Goal: Transaction & Acquisition: Book appointment/travel/reservation

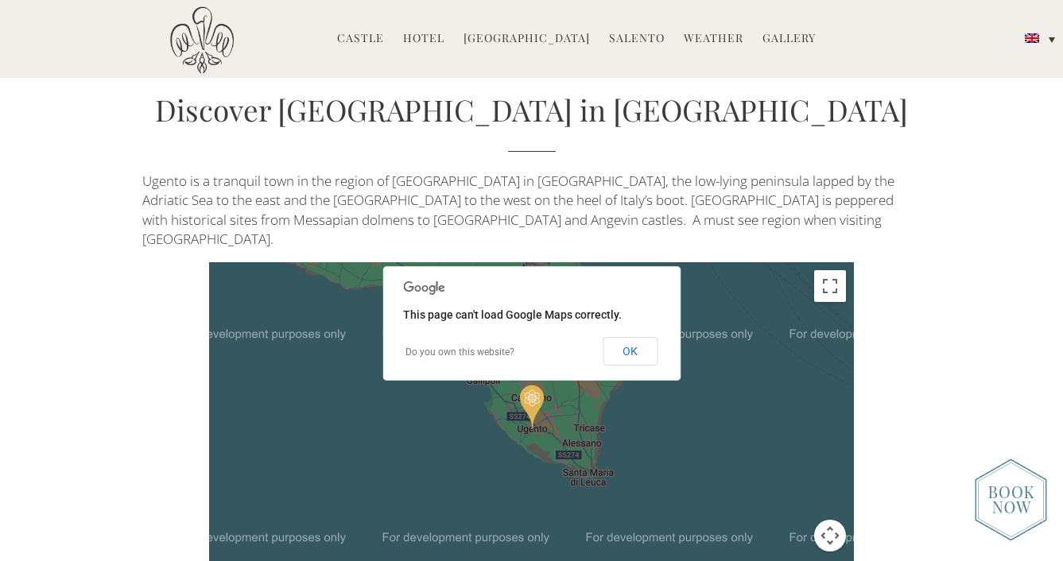
scroll to position [3244, 0]
click at [649, 336] on button "OK" at bounding box center [630, 350] width 55 height 29
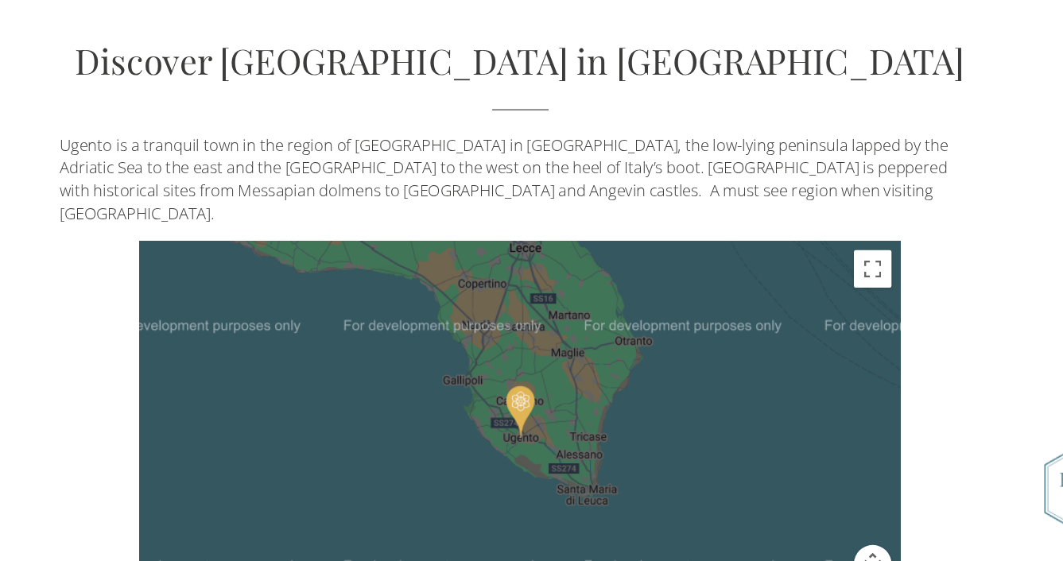
scroll to position [3142, 0]
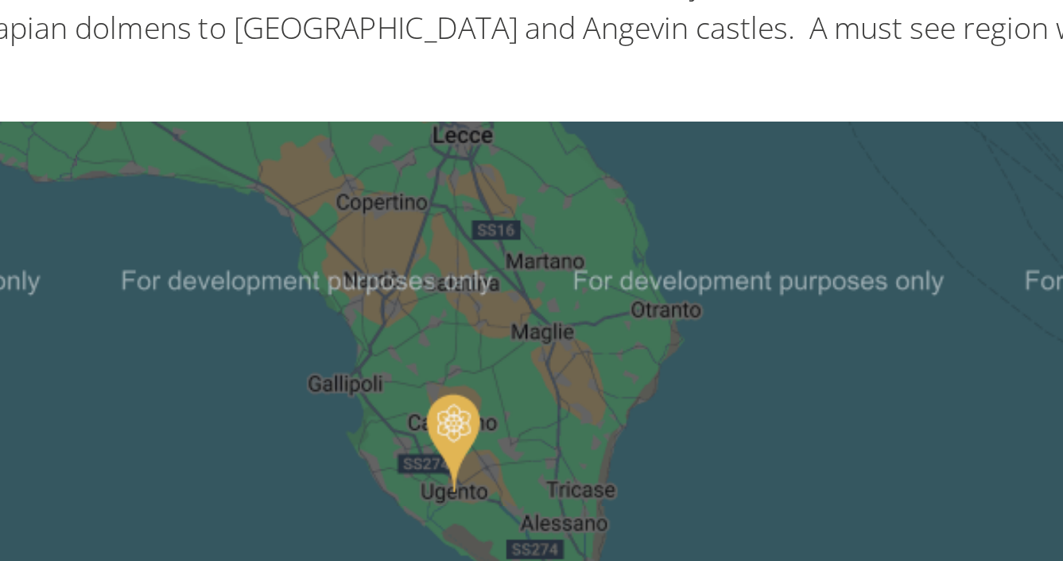
click at [255, 363] on div at bounding box center [531, 530] width 645 height 334
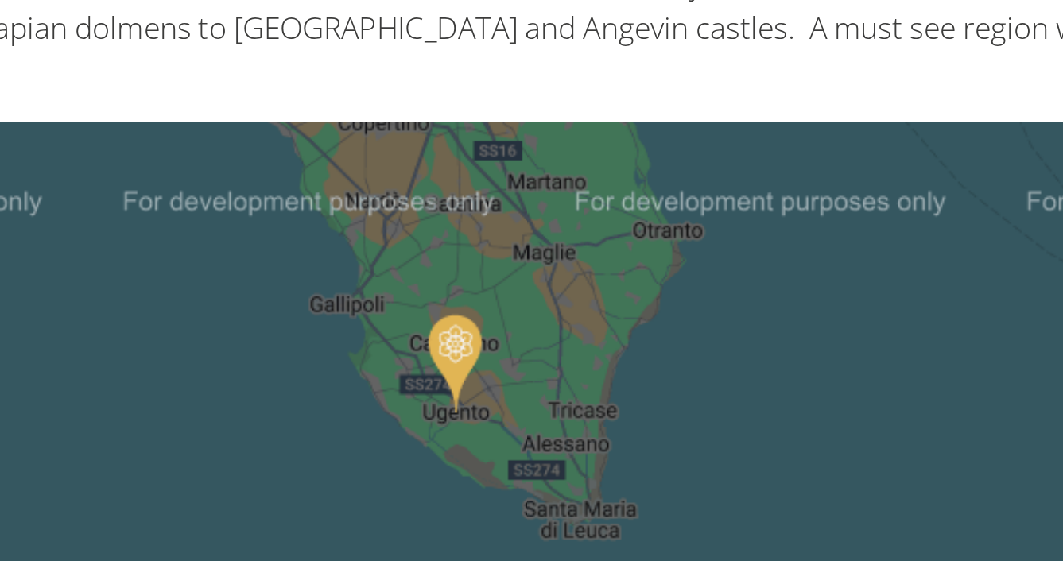
drag, startPoint x: 243, startPoint y: 180, endPoint x: 244, endPoint y: 142, distance: 38.2
click at [244, 363] on div at bounding box center [531, 530] width 645 height 334
click at [521, 450] on img "Castello di Ugento" at bounding box center [533, 472] width 24 height 45
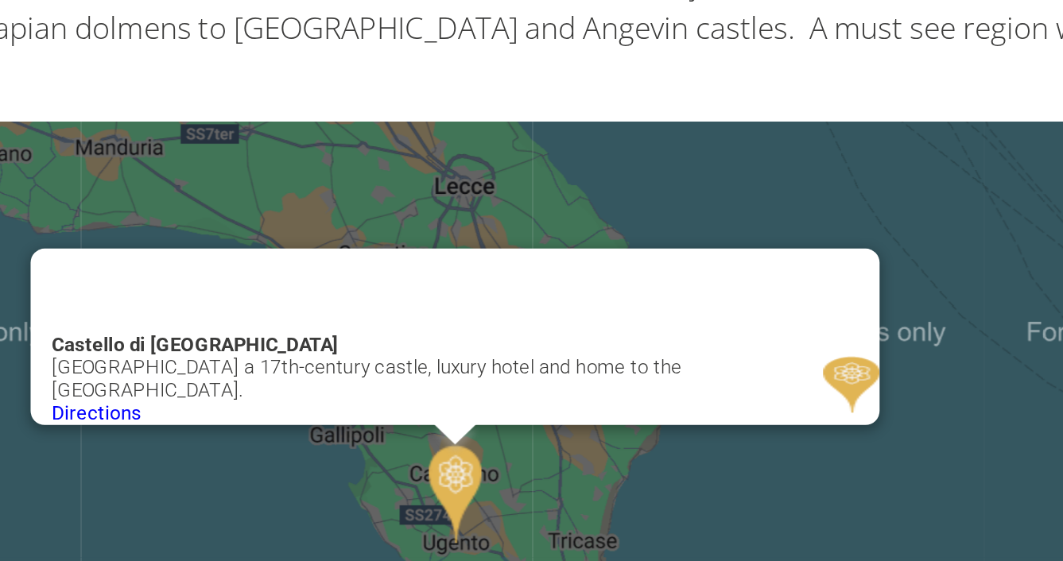
click at [409, 363] on div "Castello di Ugento Castello di Ugento a 17th-century castle, luxury hotel and h…" at bounding box center [531, 530] width 645 height 334
click at [698, 469] on img at bounding box center [710, 481] width 25 height 25
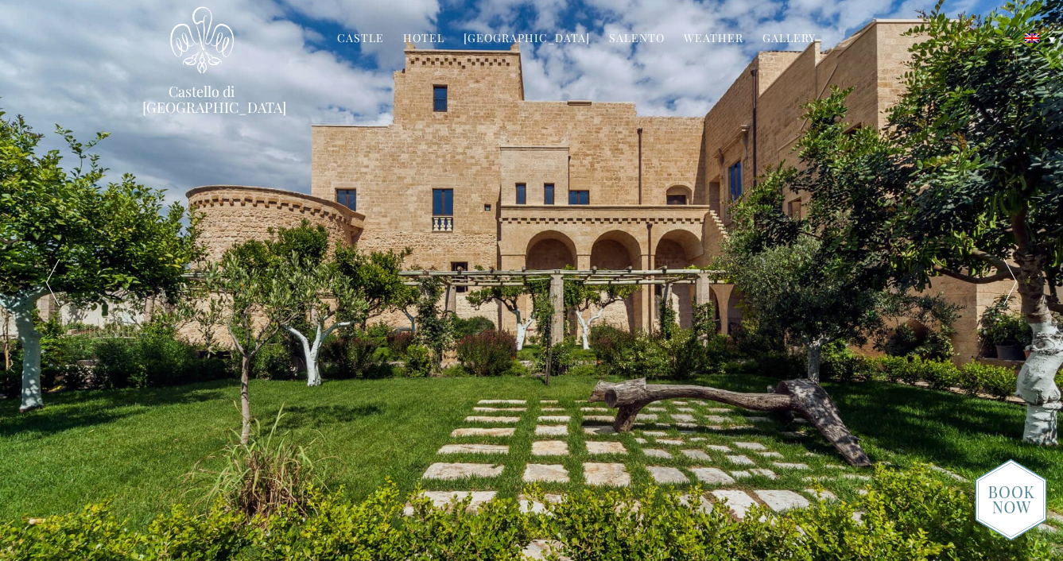
click at [439, 34] on link "Hotel" at bounding box center [423, 39] width 41 height 18
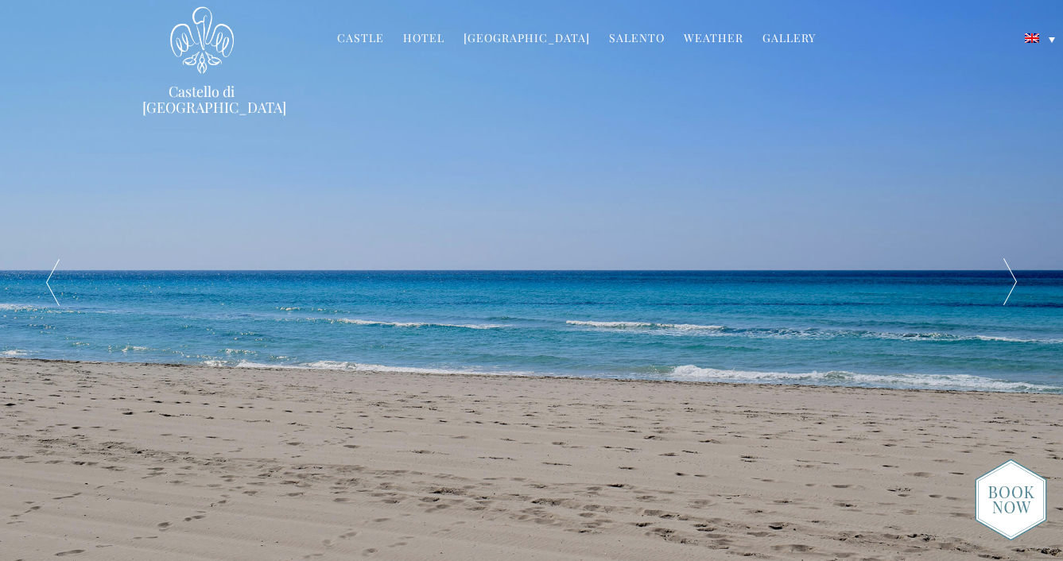
click at [370, 37] on link "Castle" at bounding box center [360, 39] width 47 height 18
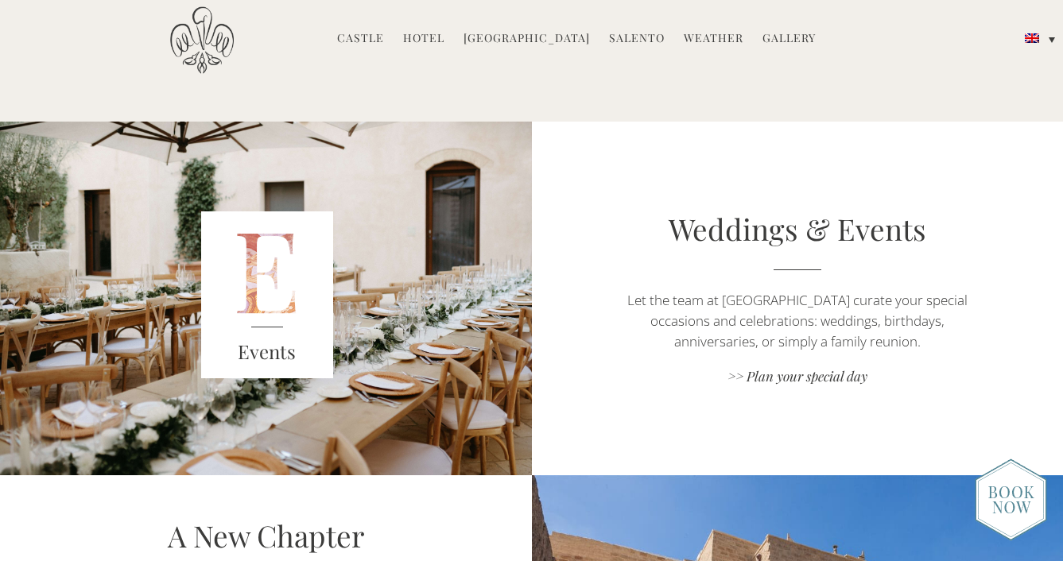
scroll to position [2029, 0]
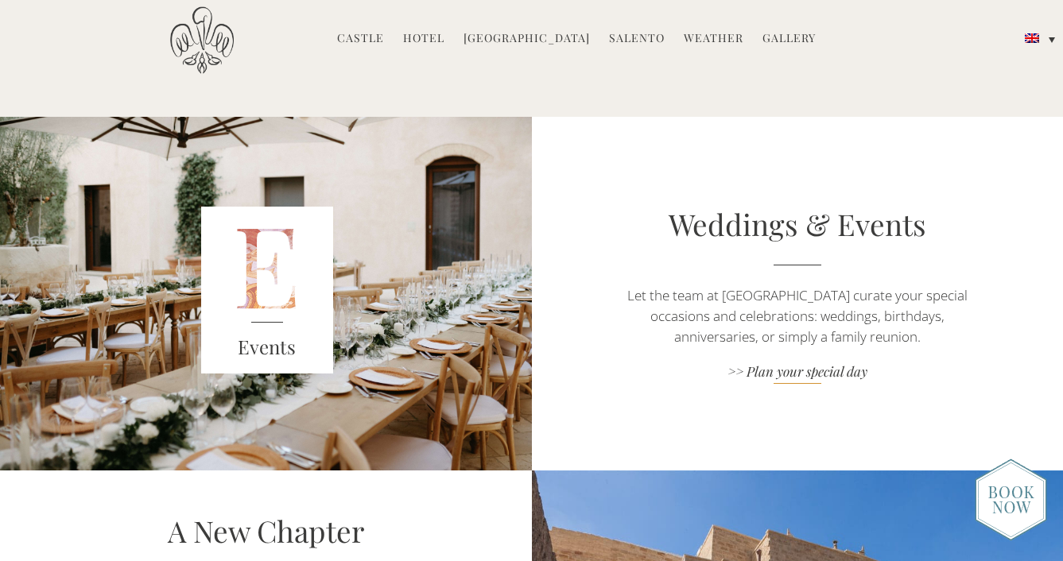
click at [789, 372] on link ">> Plan your special day" at bounding box center [797, 373] width 372 height 21
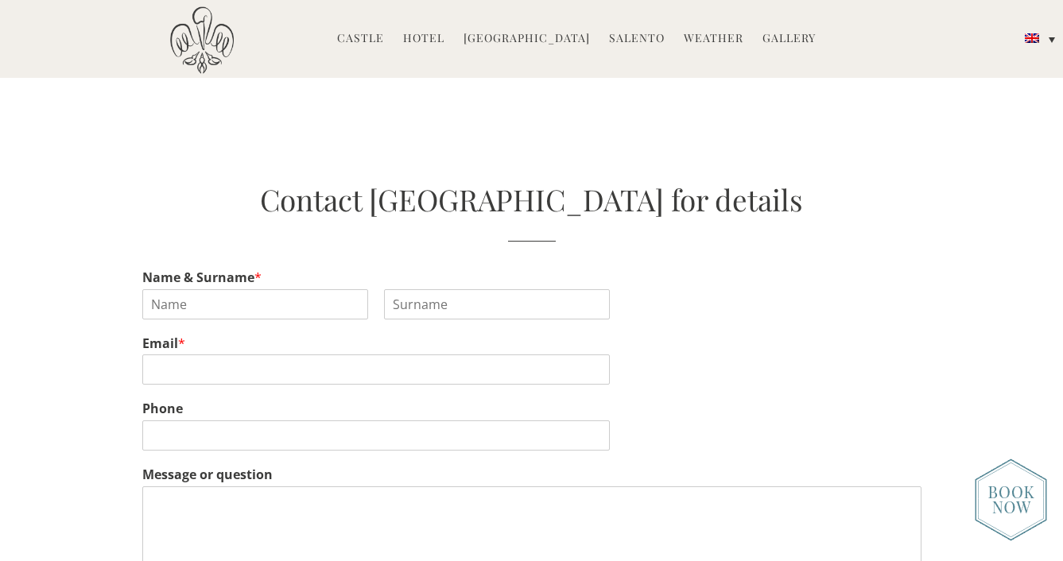
scroll to position [3171, 0]
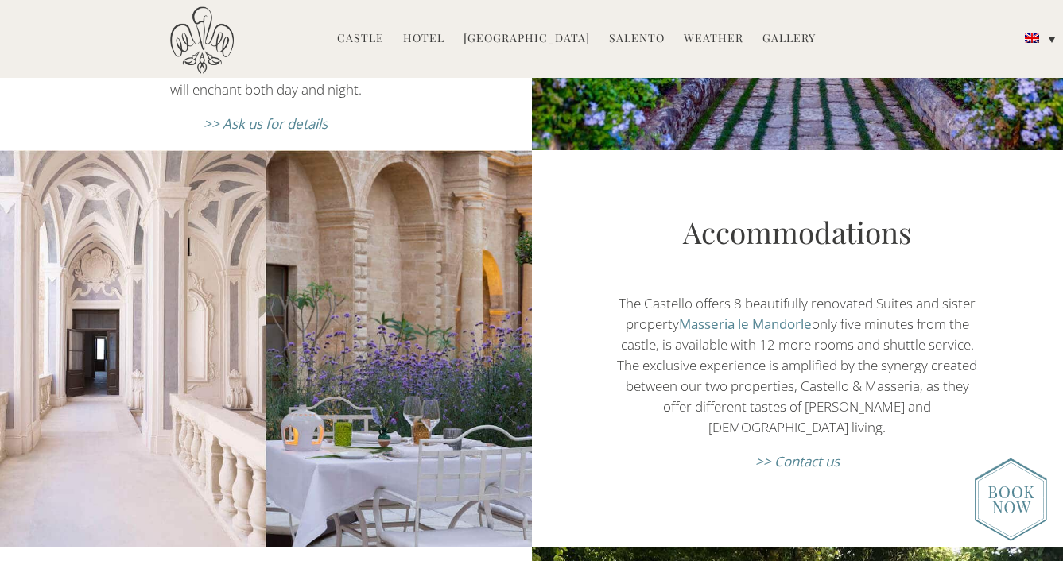
scroll to position [871, 0]
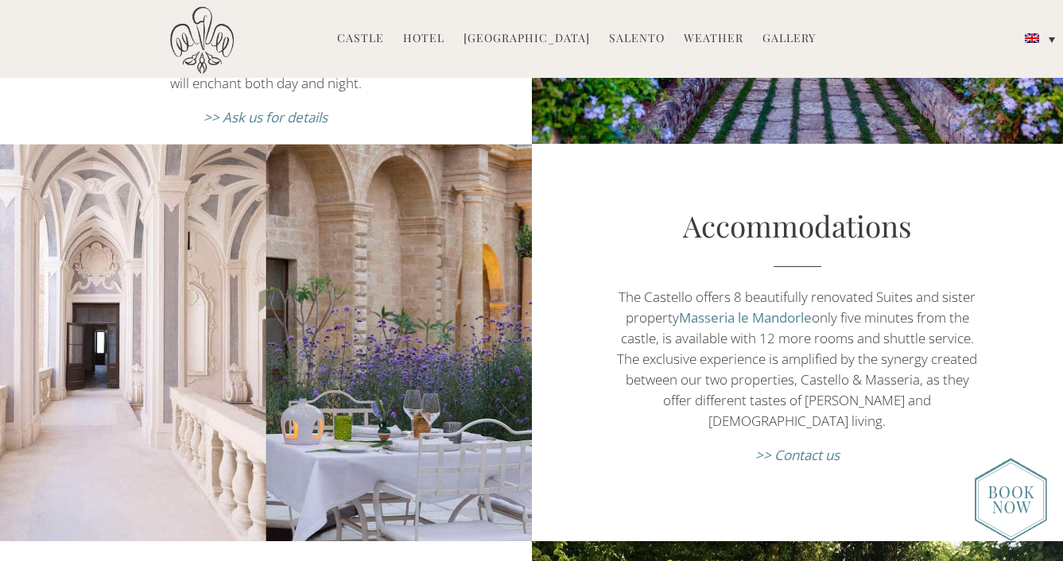
click at [734, 310] on link "Masseria le Mandorle" at bounding box center [745, 317] width 133 height 18
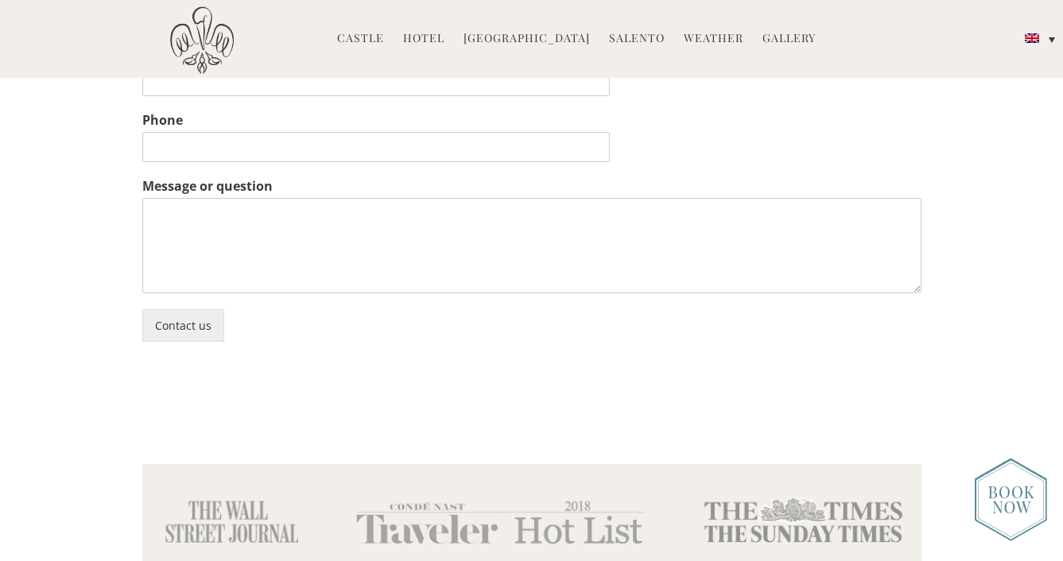
scroll to position [6415, 0]
